Goal: Task Accomplishment & Management: Complete application form

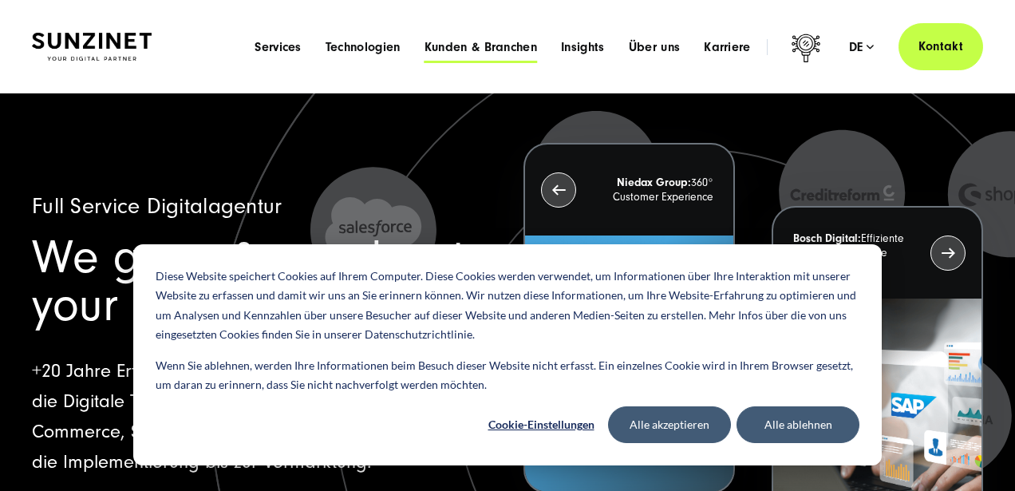
click at [483, 44] on span "Kunden & Branchen" at bounding box center [480, 47] width 113 height 16
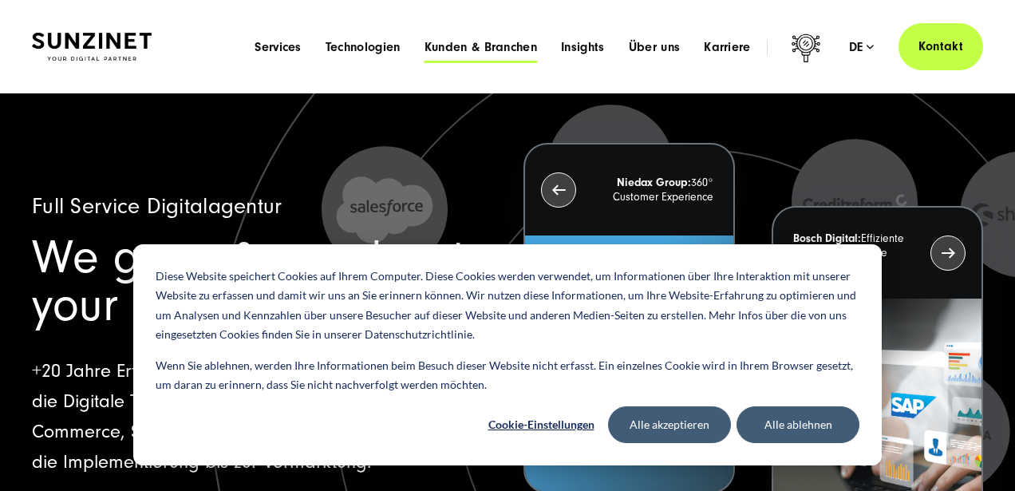
click at [483, 44] on span "Kunden & Branchen" at bounding box center [480, 47] width 113 height 16
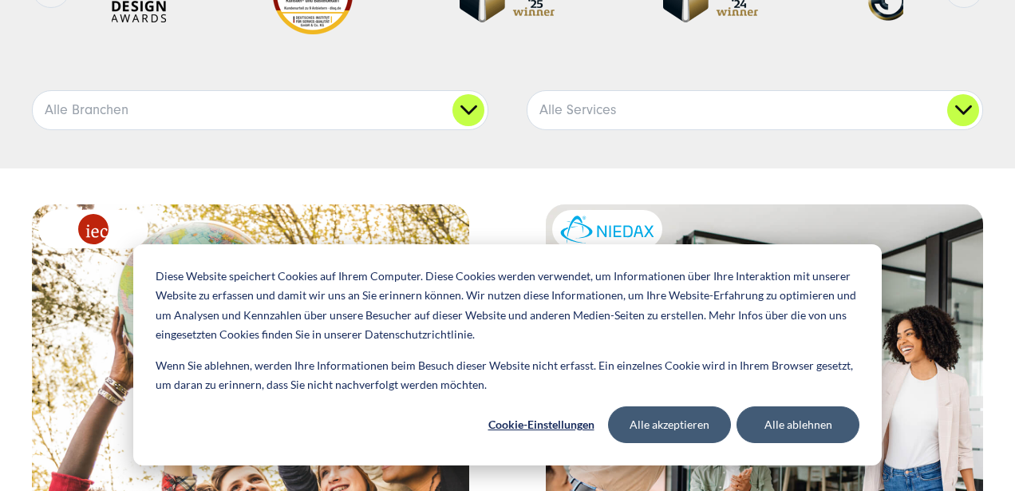
scroll to position [295, 0]
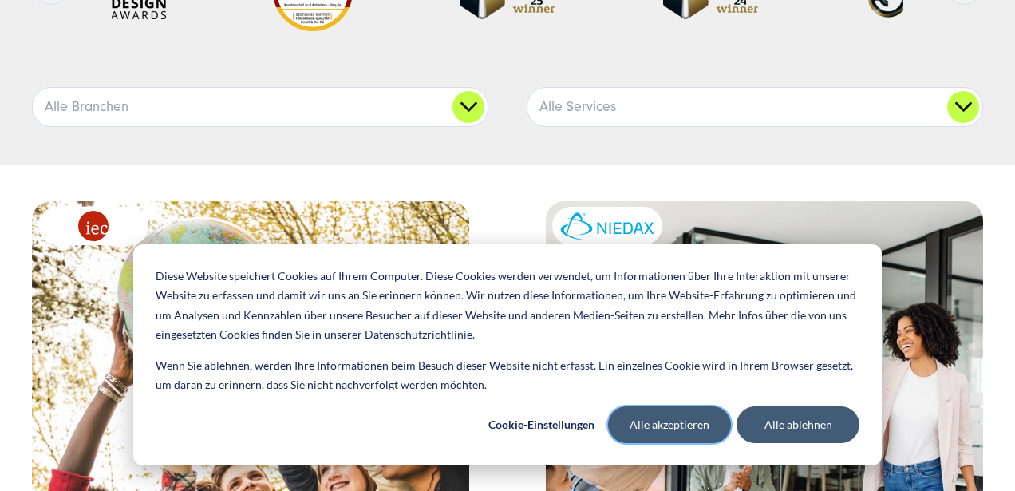
click at [668, 430] on button "Alle akzeptieren" at bounding box center [669, 424] width 123 height 37
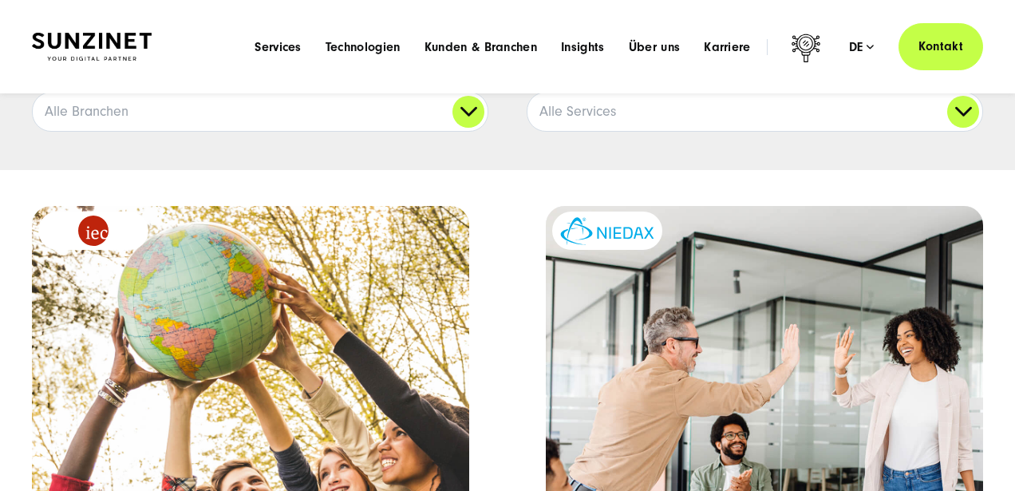
scroll to position [0, 0]
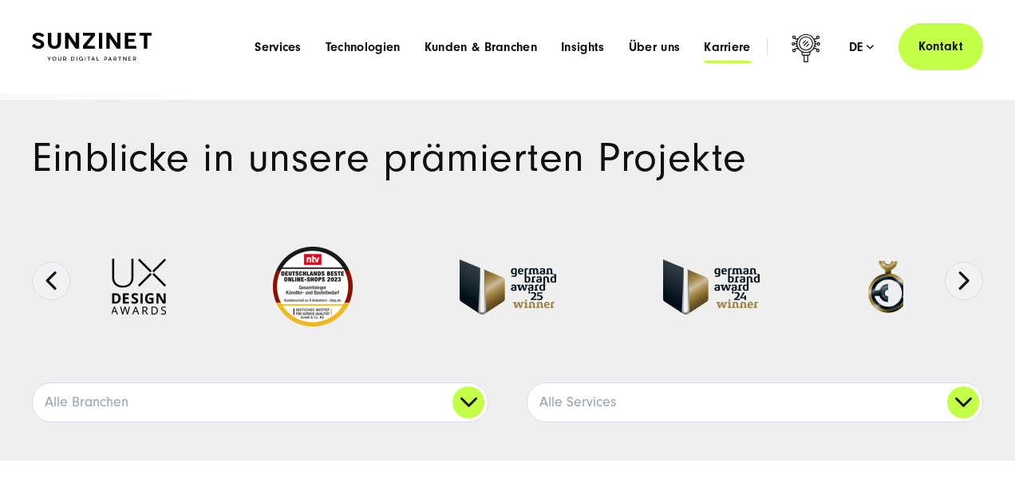
click at [736, 45] on span "Karriere" at bounding box center [727, 47] width 47 height 16
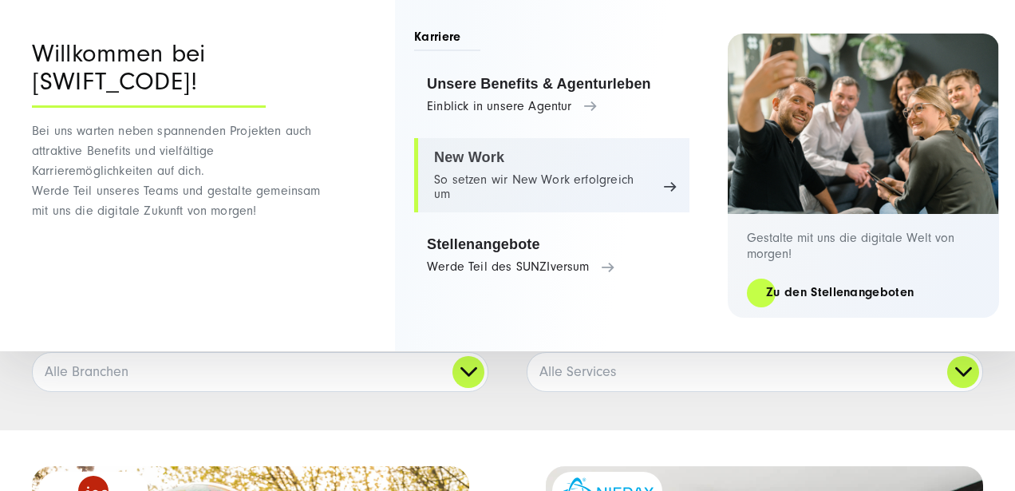
scroll to position [41, 0]
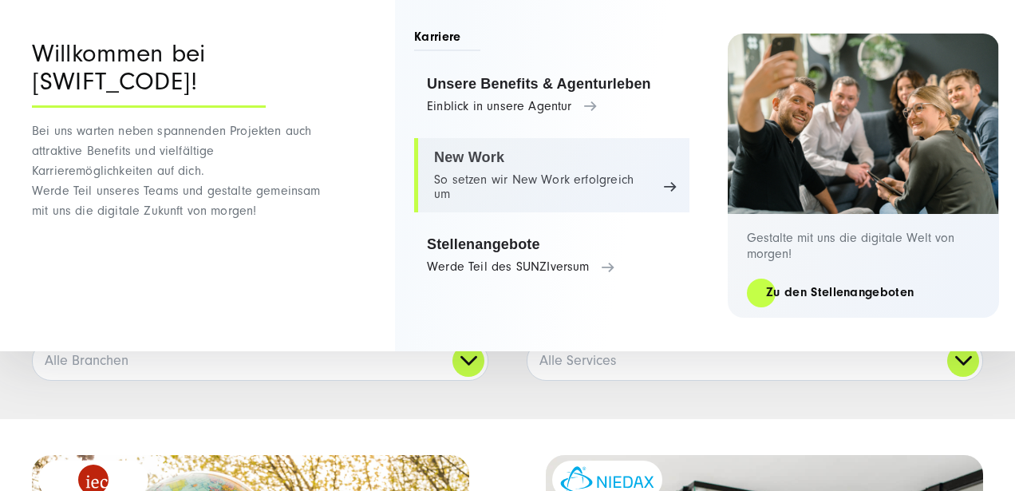
click at [535, 188] on link "New Work So setzen wir New Work erfolgreich um" at bounding box center [551, 175] width 275 height 75
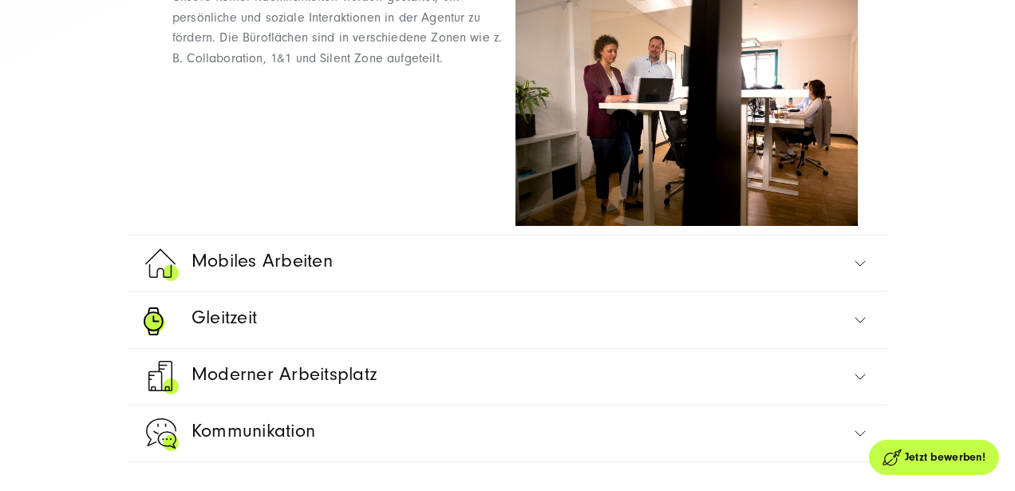
scroll to position [945, 0]
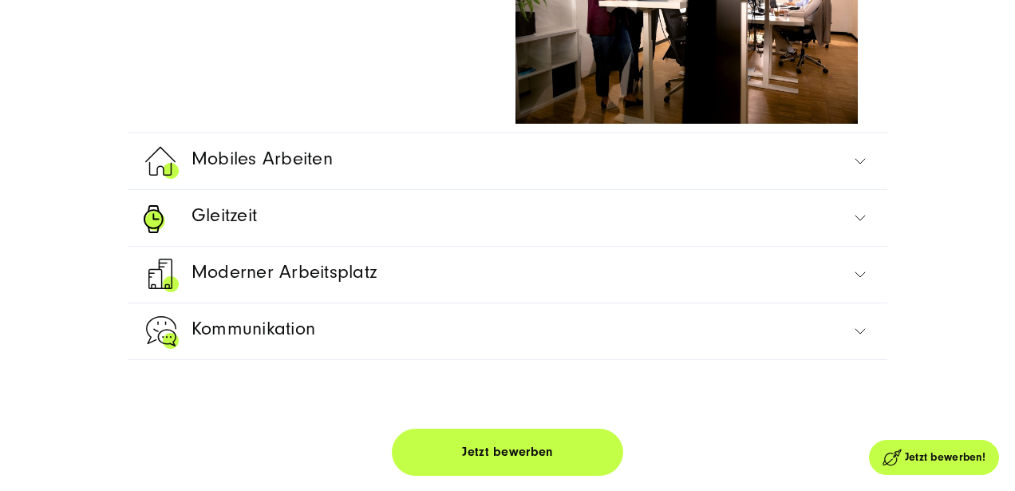
click at [625, 165] on link "Mobiles Arbeiten" at bounding box center [508, 161] width 728 height 56
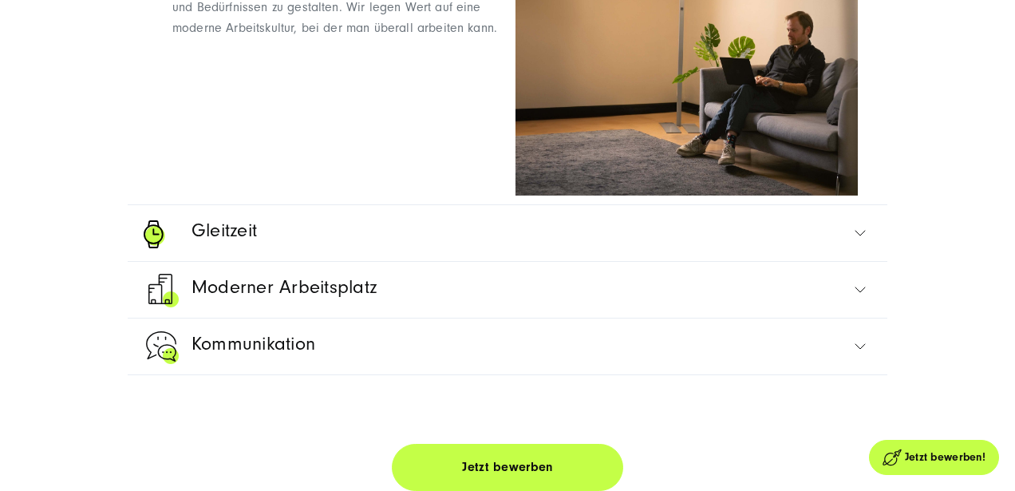
scroll to position [938, 0]
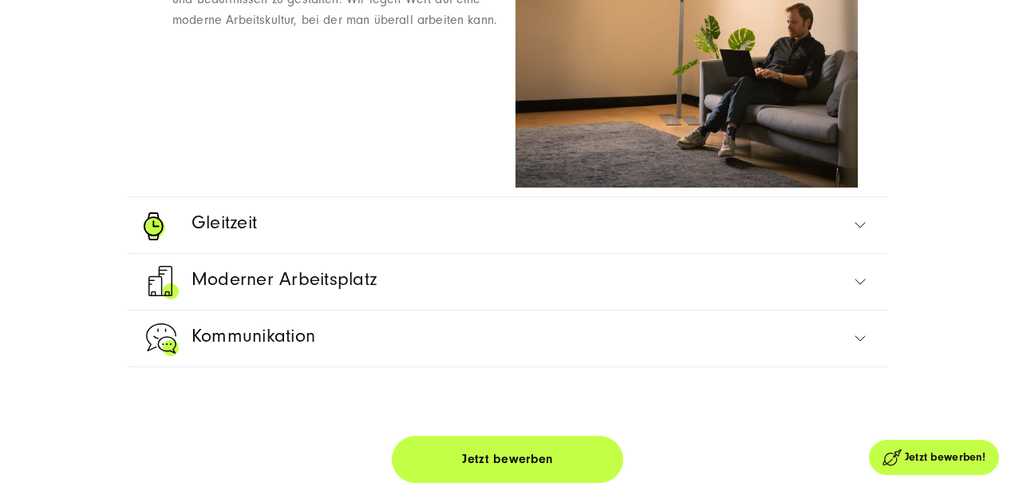
click at [452, 221] on link "Gleitzeit" at bounding box center [508, 225] width 728 height 56
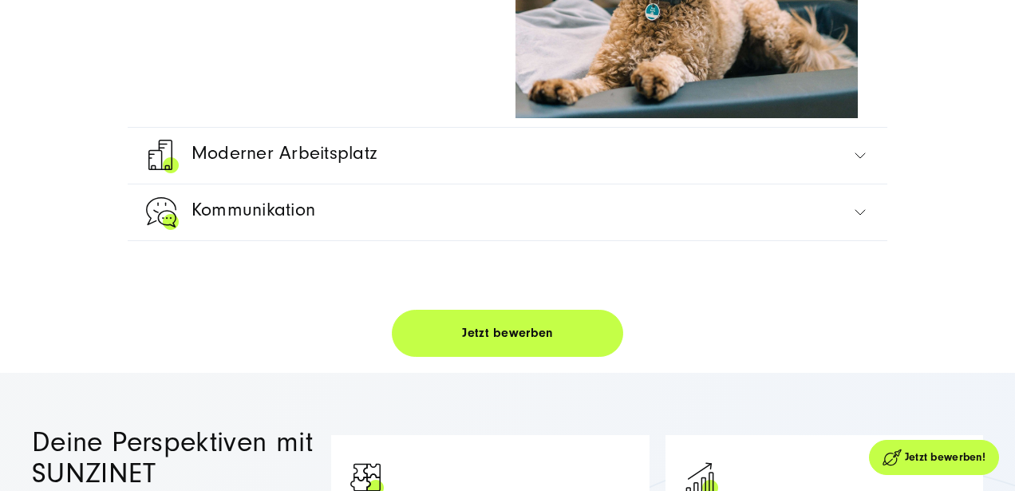
scroll to position [1084, 0]
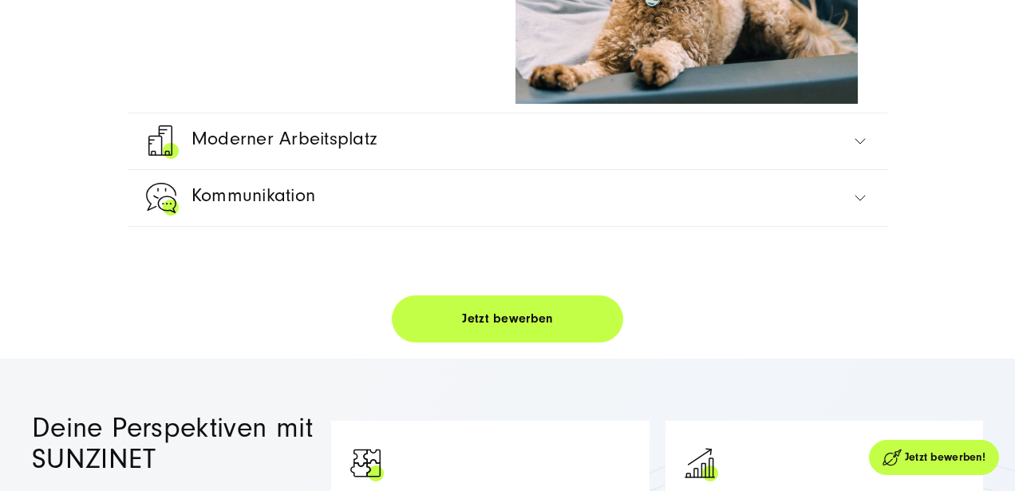
click at [460, 162] on link "Moderner Arbeitsplatz" at bounding box center [508, 141] width 728 height 56
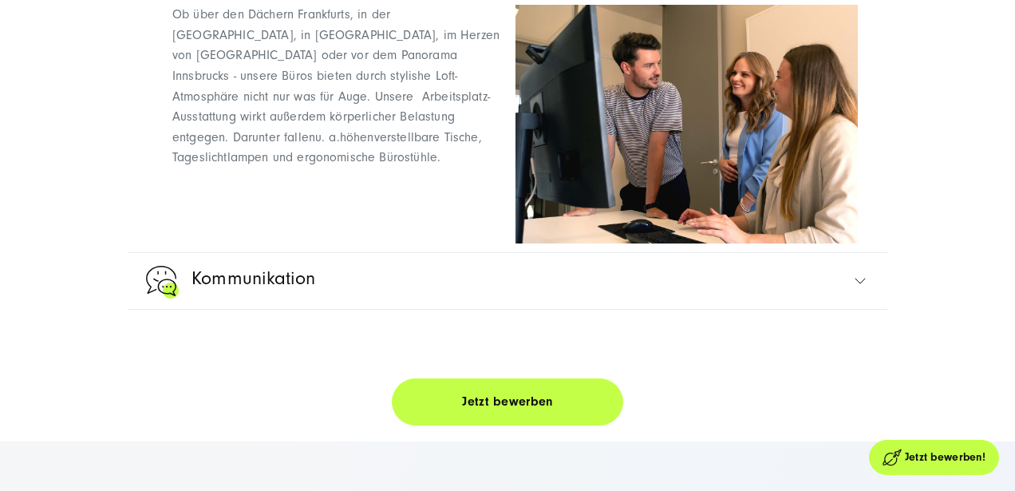
scroll to position [999, 0]
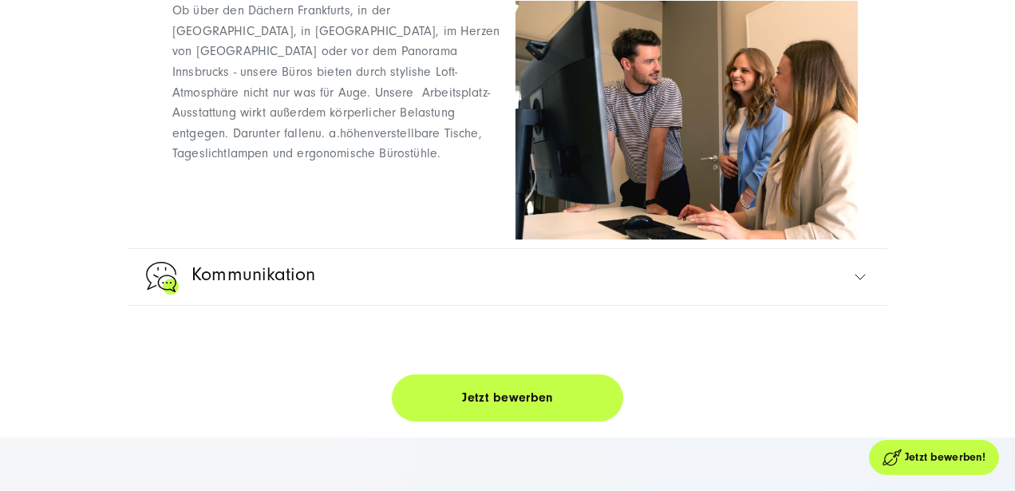
click at [406, 281] on link "Kommunikation" at bounding box center [508, 277] width 728 height 56
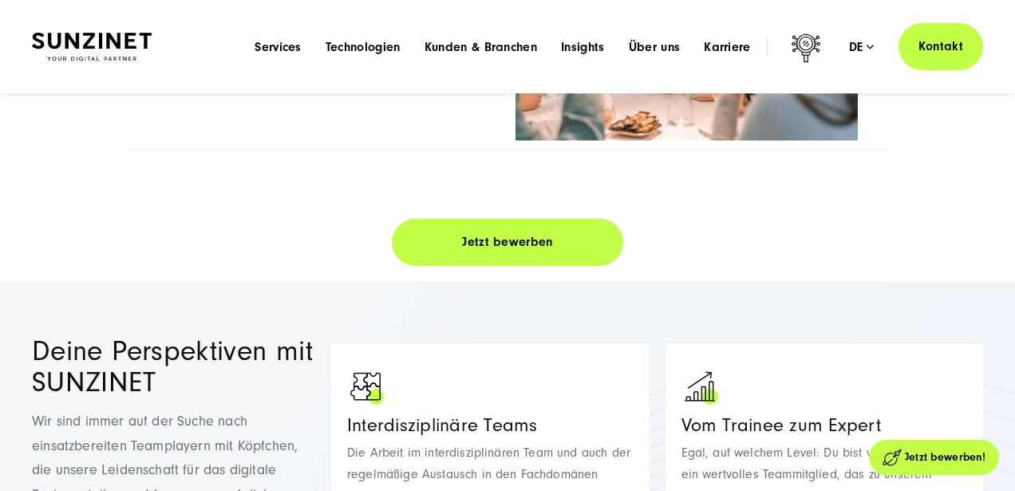
scroll to position [1147, 0]
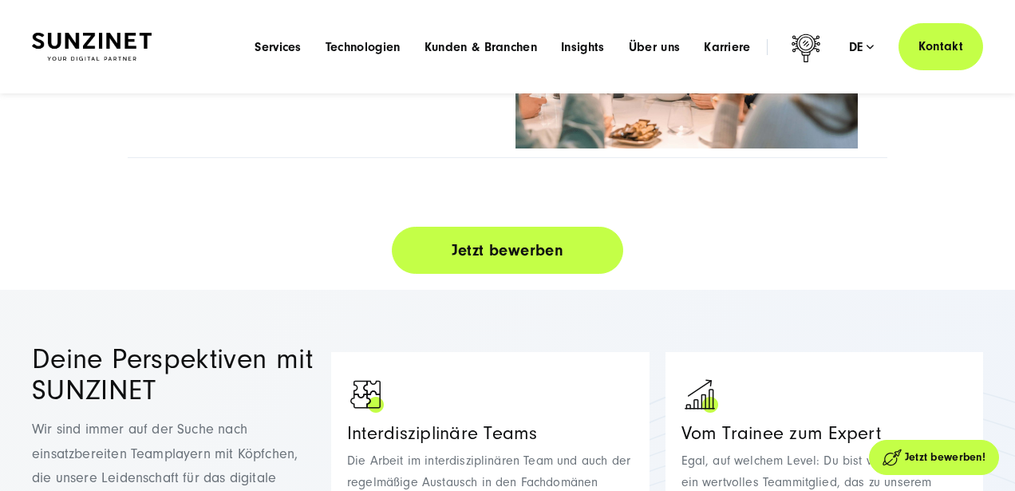
click at [466, 253] on link "Jetzt bewerben" at bounding box center [507, 250] width 231 height 47
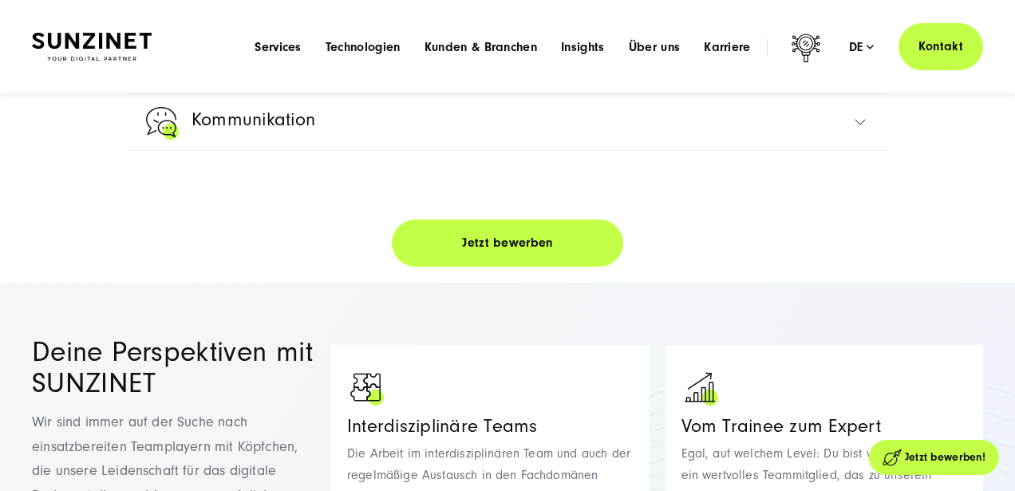
scroll to position [1127, 0]
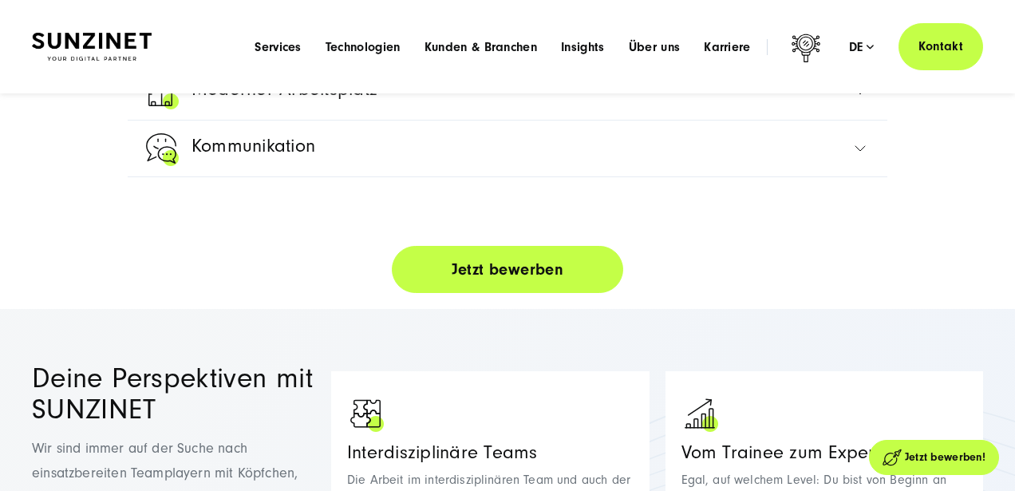
click at [484, 279] on link "Jetzt bewerben" at bounding box center [507, 269] width 231 height 47
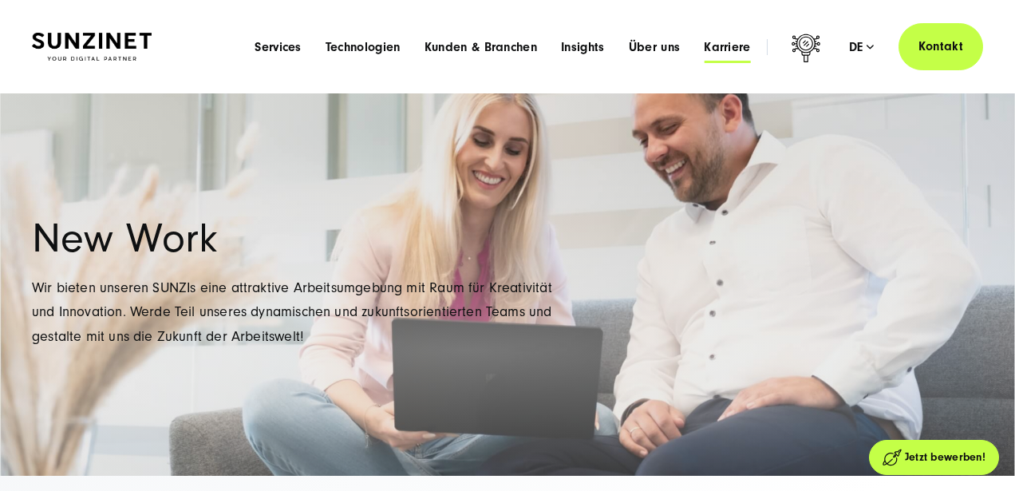
click at [740, 41] on span "Karriere" at bounding box center [727, 47] width 47 height 16
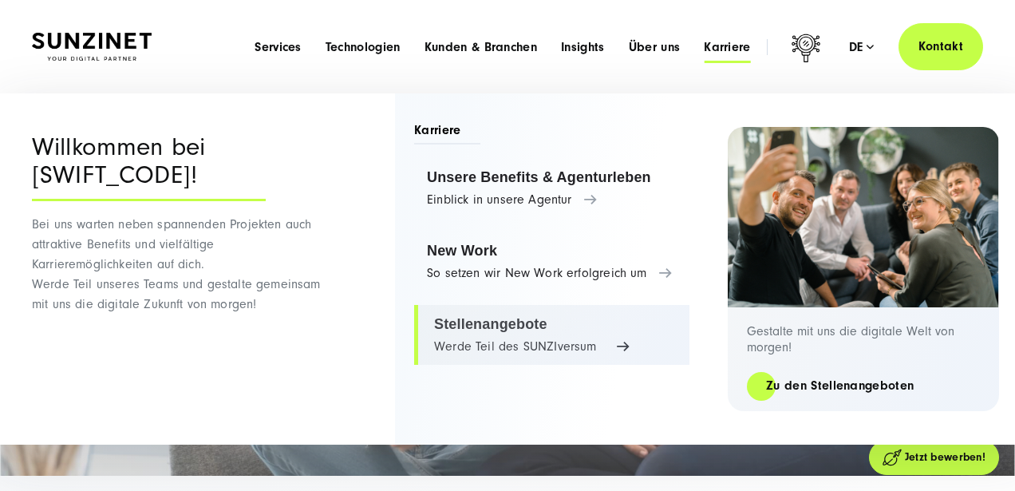
click at [506, 323] on link "Stellenangebote Werde Teil des SUNZIversum" at bounding box center [551, 335] width 275 height 61
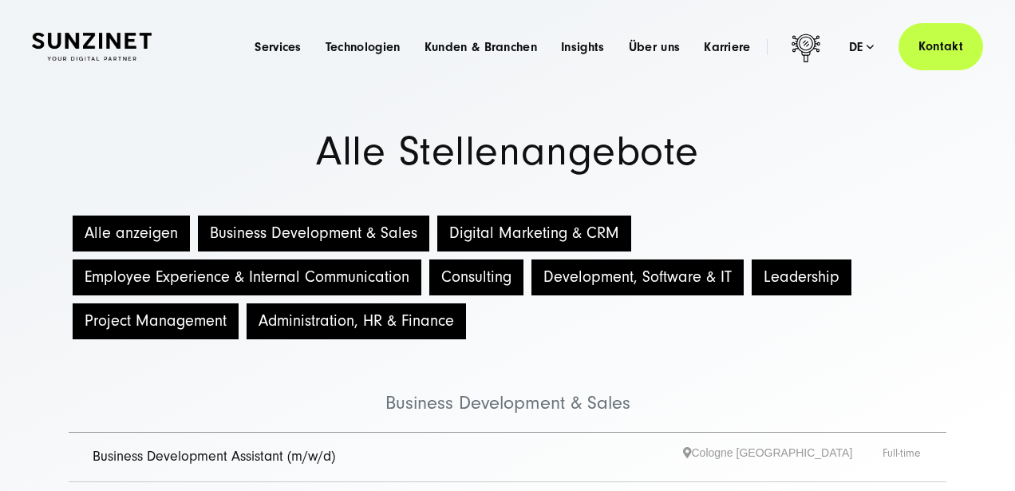
click at [507, 225] on button "Digital Marketing & CRM" at bounding box center [534, 233] width 194 height 36
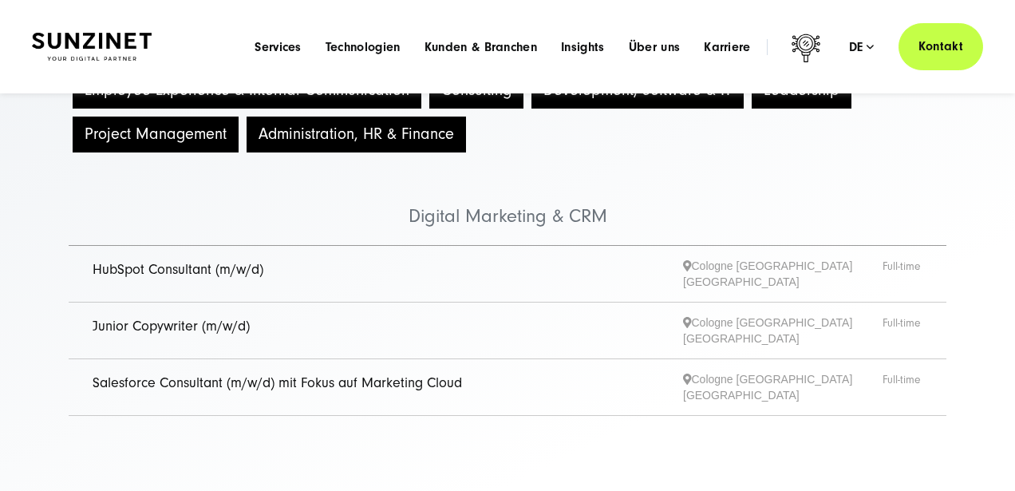
scroll to position [184, 0]
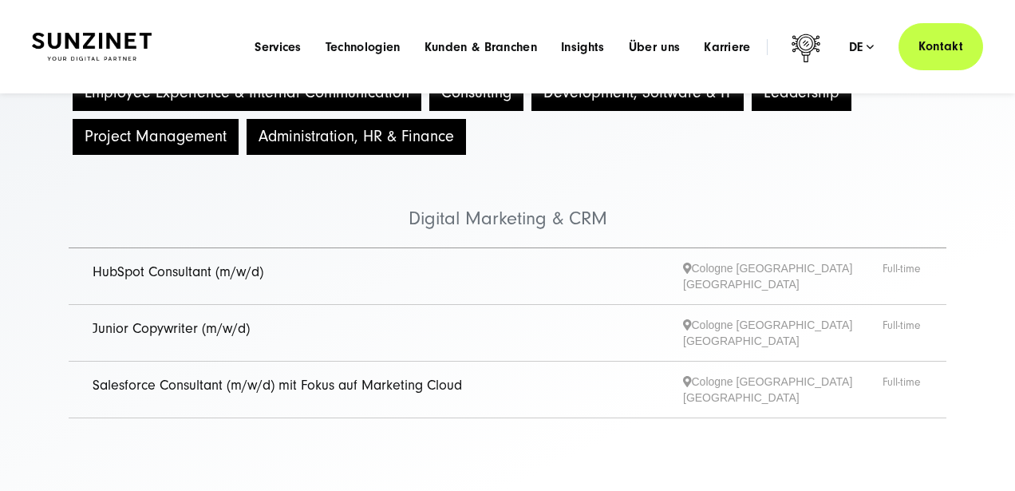
click at [205, 320] on link "Junior Copywriter (m/w/d)" at bounding box center [171, 328] width 157 height 17
